Goal: Check status: Check status

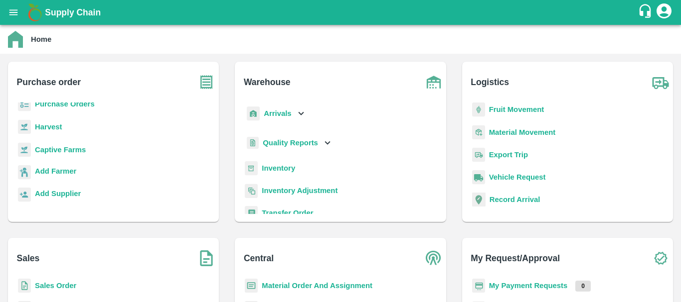
scroll to position [67, 0]
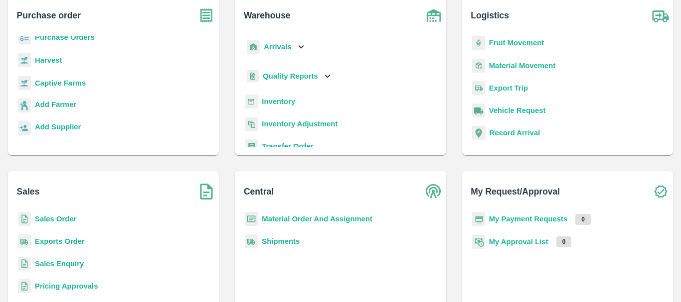
click at [54, 239] on b "Exports Order" at bounding box center [60, 242] width 50 height 8
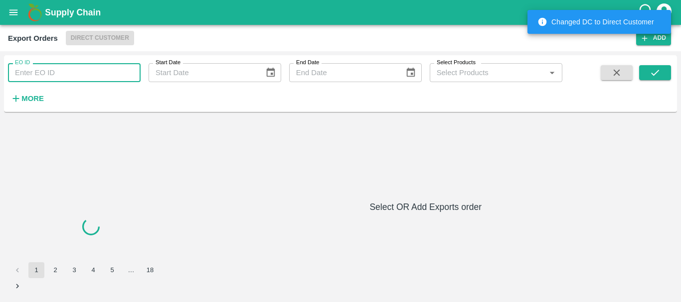
click at [94, 70] on input "EO ID" at bounding box center [74, 72] width 133 height 19
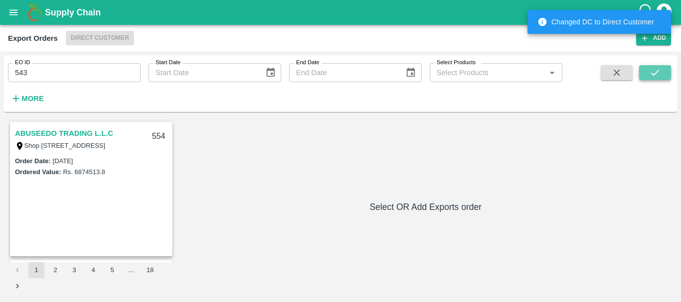
click at [664, 73] on button "submit" at bounding box center [655, 72] width 32 height 15
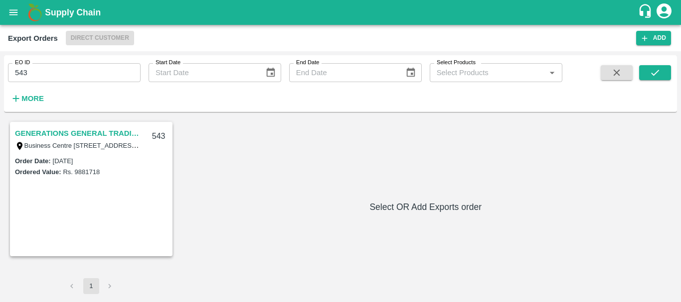
click at [97, 133] on link "GENERATIONS GENERAL TRADING LLC" at bounding box center [77, 133] width 125 height 13
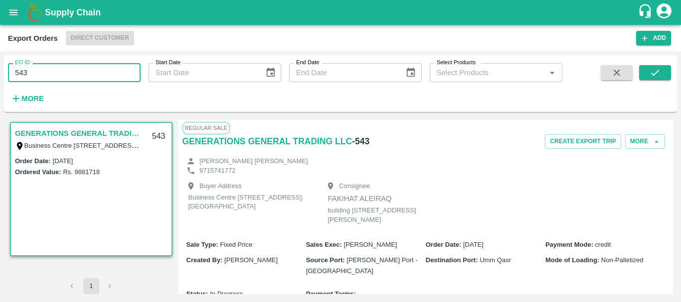
click at [61, 76] on input "543" at bounding box center [74, 72] width 133 height 19
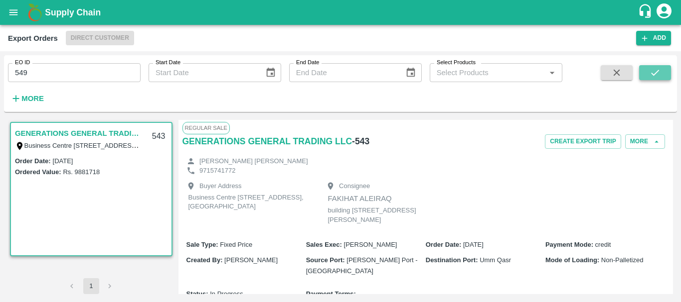
click at [655, 70] on icon "submit" at bounding box center [654, 72] width 11 height 11
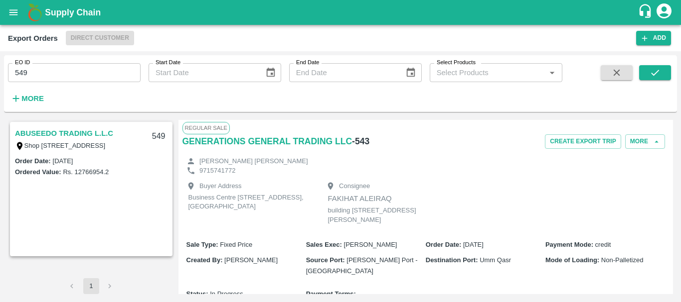
click at [86, 132] on link "ABUSEEDO TRADING L.L.C" at bounding box center [64, 133] width 98 height 13
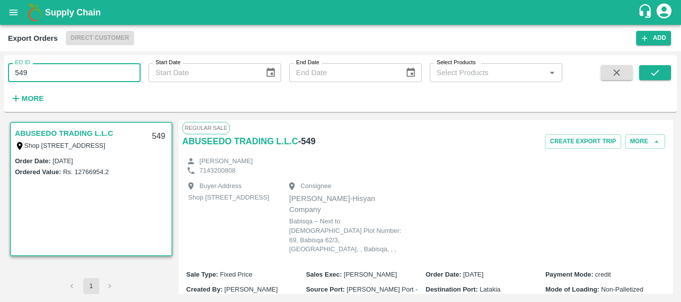
click at [49, 69] on input "549" at bounding box center [74, 72] width 133 height 19
type input "554"
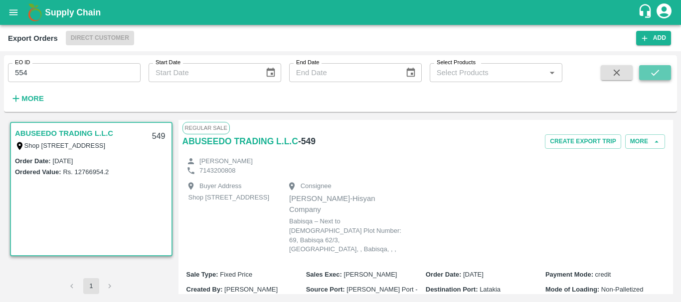
click at [653, 70] on icon "submit" at bounding box center [654, 72] width 11 height 11
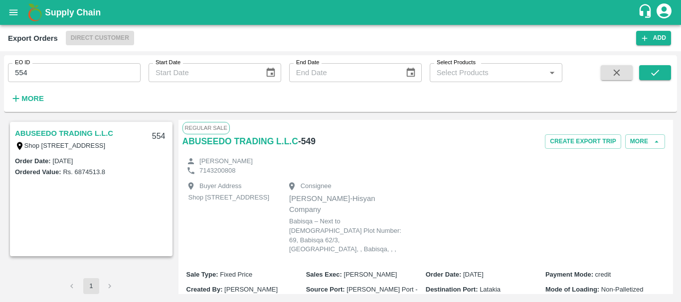
click at [329, 180] on div "Buyer Address [STREET_ADDRESS] [PERSON_NAME]-Hisyan Company Babisqa – Next to […" at bounding box center [425, 218] width 487 height 87
click at [83, 129] on link "ABUSEEDO TRADING L.L.C" at bounding box center [64, 133] width 98 height 13
